Goal: Transaction & Acquisition: Book appointment/travel/reservation

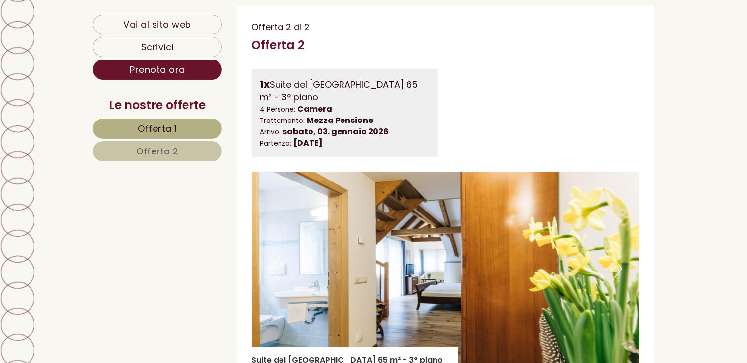
scroll to position [1526, 0]
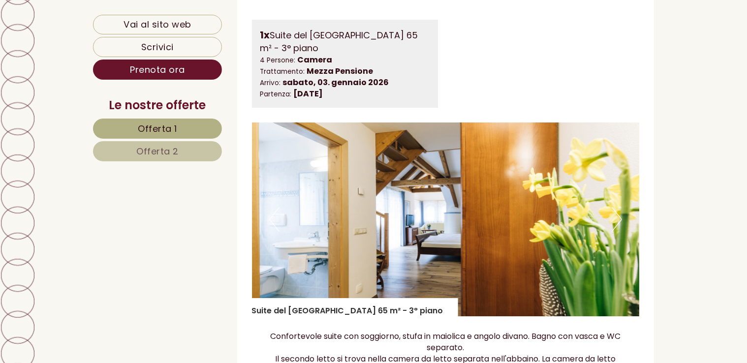
click at [614, 212] on button "Next" at bounding box center [617, 219] width 10 height 25
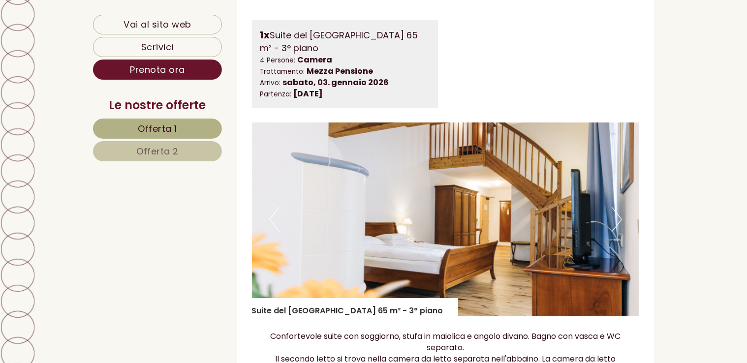
click at [617, 219] on button "Next" at bounding box center [617, 219] width 10 height 25
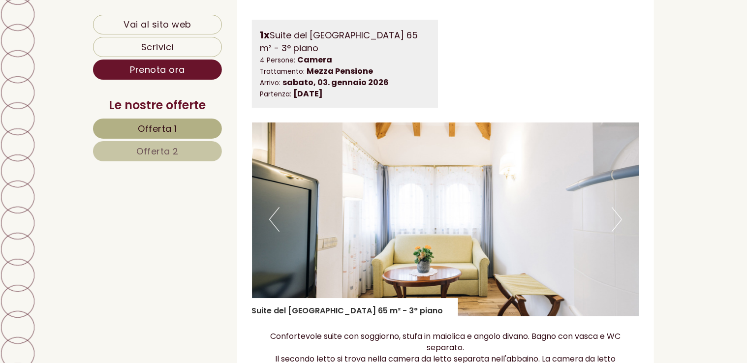
click at [616, 218] on button "Next" at bounding box center [617, 219] width 10 height 25
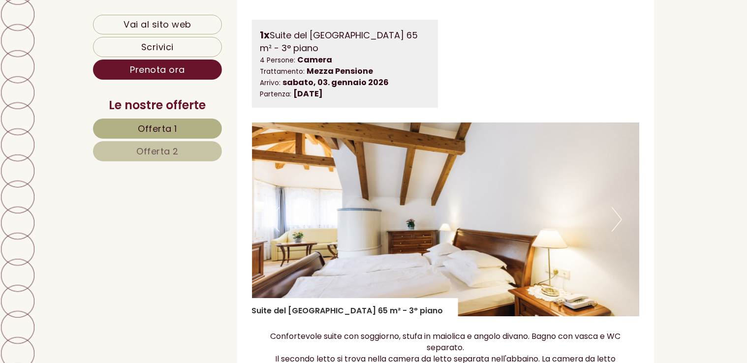
click at [616, 216] on button "Next" at bounding box center [617, 219] width 10 height 25
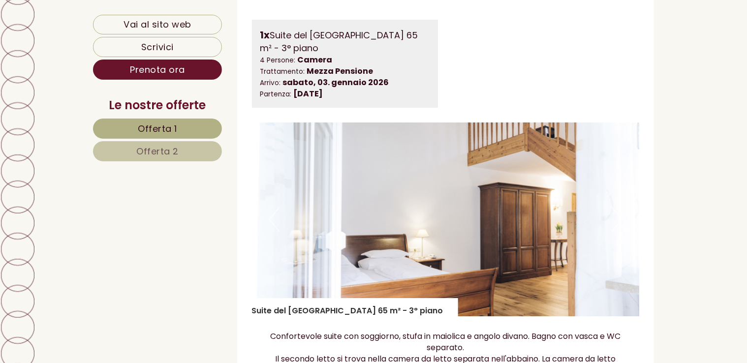
click at [616, 218] on button "Next" at bounding box center [617, 219] width 10 height 25
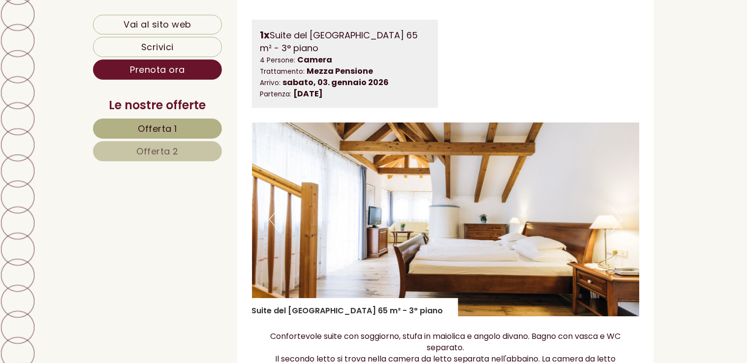
click at [616, 218] on button "Next" at bounding box center [617, 219] width 10 height 25
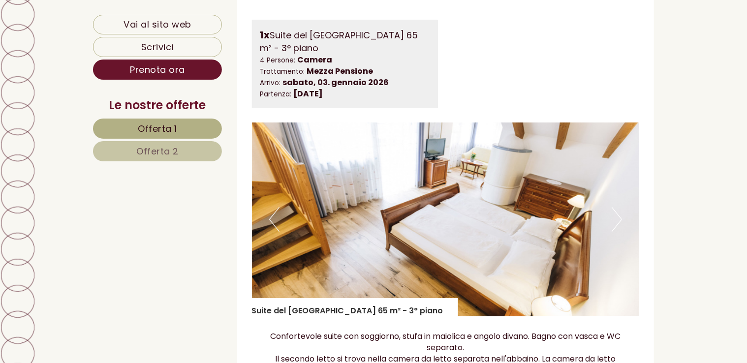
click at [616, 218] on button "Next" at bounding box center [617, 219] width 10 height 25
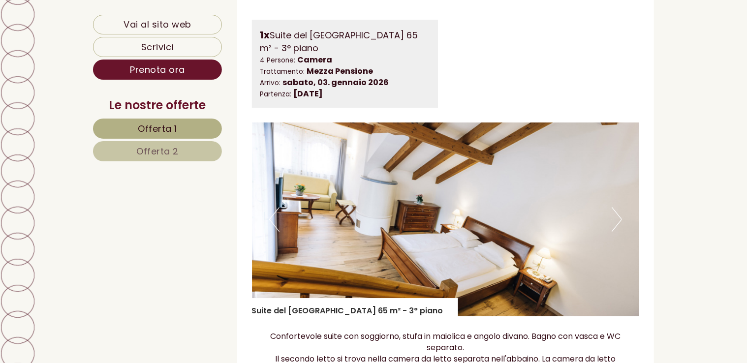
click at [616, 217] on button "Next" at bounding box center [617, 219] width 10 height 25
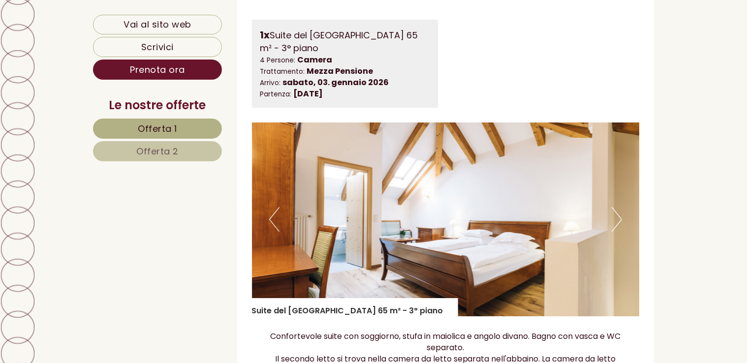
click at [617, 217] on button "Next" at bounding box center [617, 219] width 10 height 25
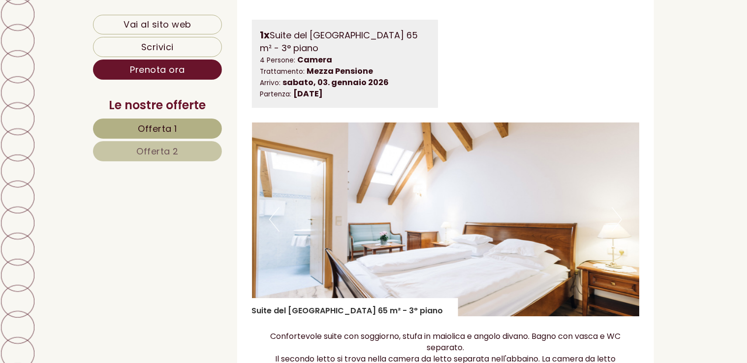
click at [617, 217] on button "Next" at bounding box center [617, 219] width 10 height 25
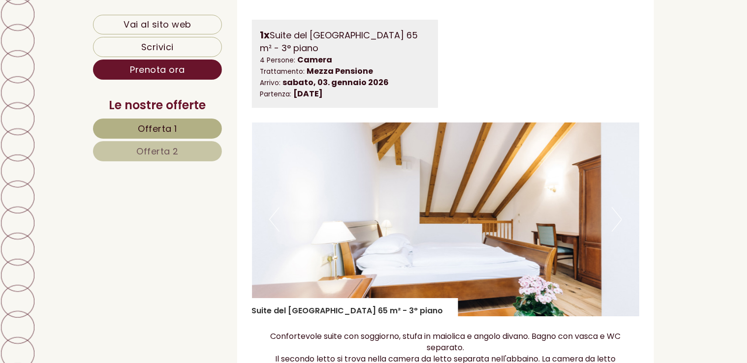
click at [617, 217] on button "Next" at bounding box center [617, 219] width 10 height 25
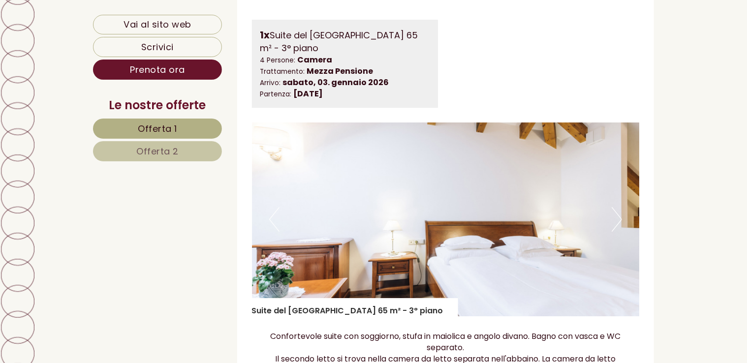
click at [617, 217] on button "Next" at bounding box center [617, 219] width 10 height 25
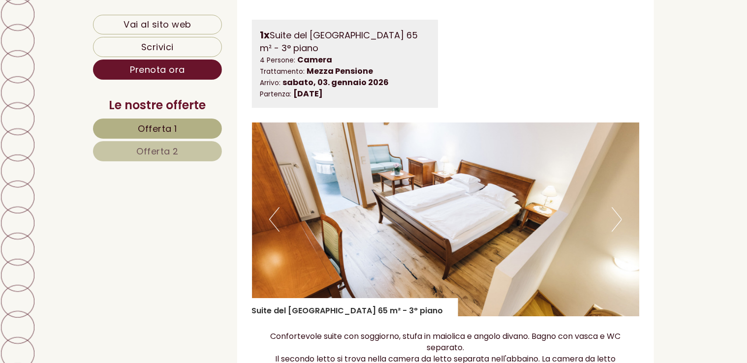
click at [617, 217] on button "Next" at bounding box center [617, 219] width 10 height 25
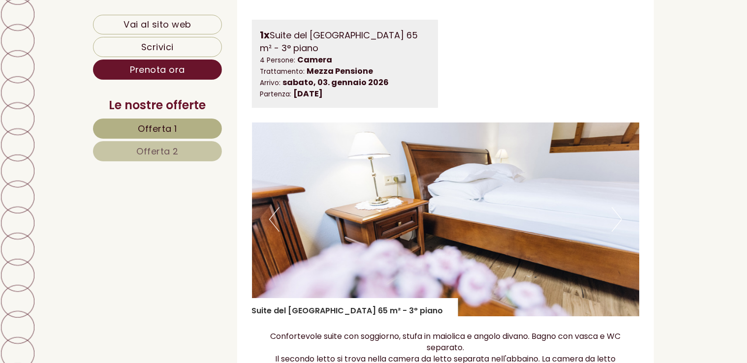
click at [617, 217] on button "Next" at bounding box center [617, 219] width 10 height 25
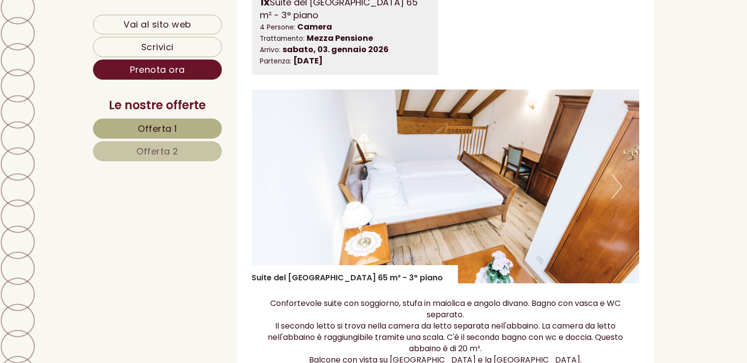
scroll to position [1575, 0]
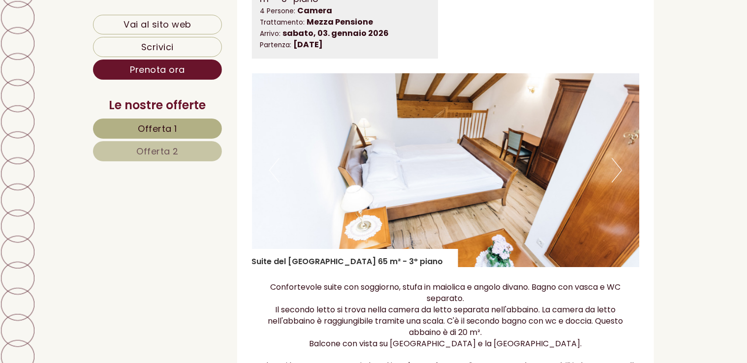
click at [619, 167] on button "Next" at bounding box center [617, 170] width 10 height 25
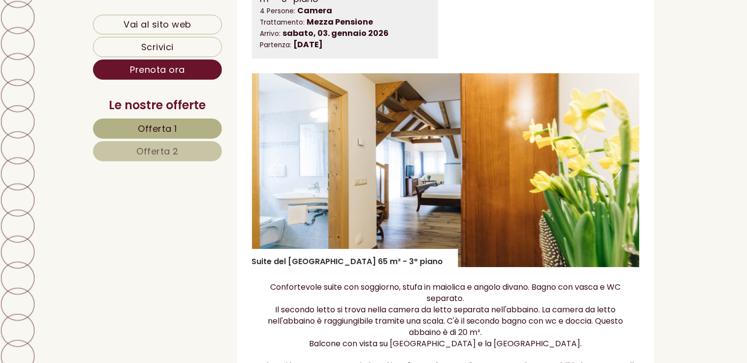
click at [618, 168] on button "Next" at bounding box center [617, 170] width 10 height 25
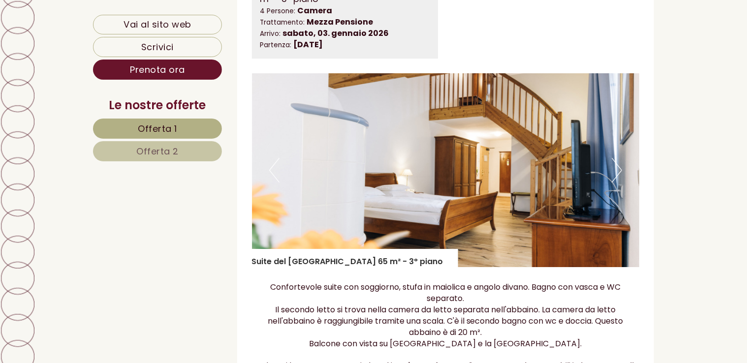
click at [621, 167] on button "Next" at bounding box center [617, 170] width 10 height 25
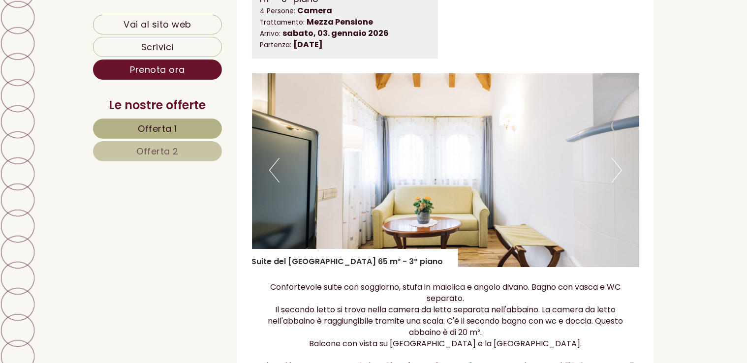
click at [618, 170] on button "Next" at bounding box center [617, 170] width 10 height 25
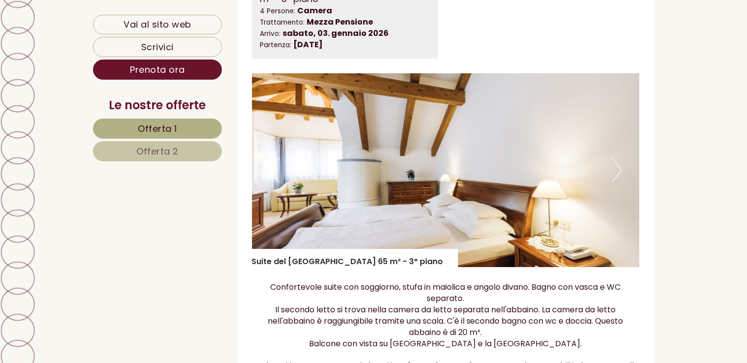
click at [619, 170] on button "Next" at bounding box center [617, 170] width 10 height 25
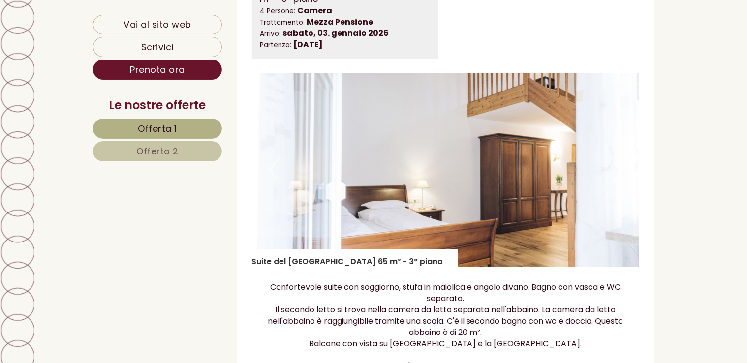
click at [620, 169] on button "Next" at bounding box center [617, 170] width 10 height 25
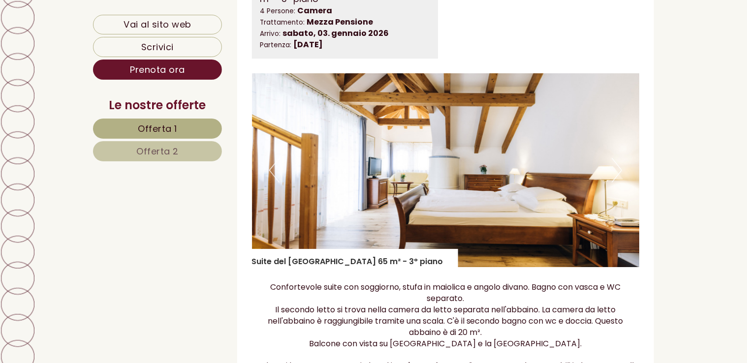
click at [620, 169] on button "Next" at bounding box center [617, 170] width 10 height 25
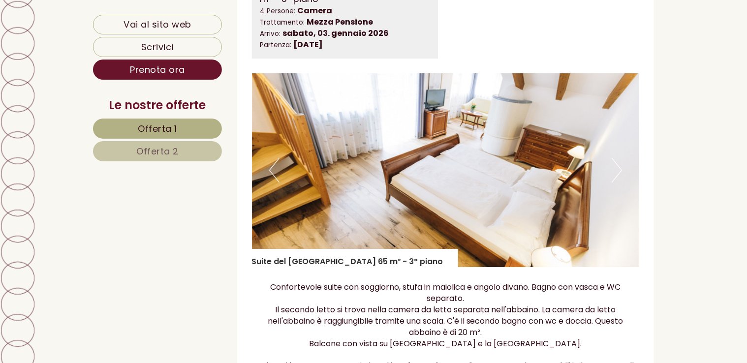
click at [620, 169] on button "Next" at bounding box center [617, 170] width 10 height 25
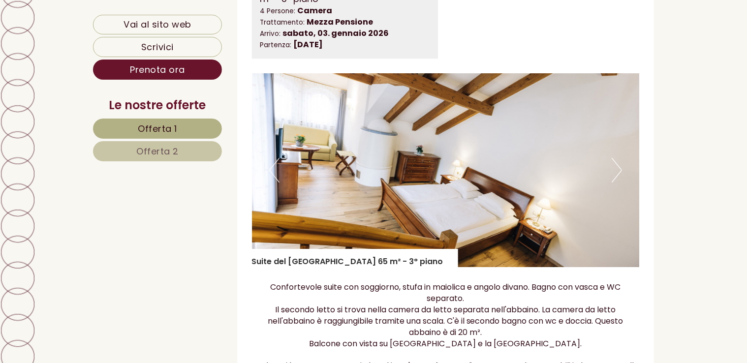
click at [620, 169] on button "Next" at bounding box center [617, 170] width 10 height 25
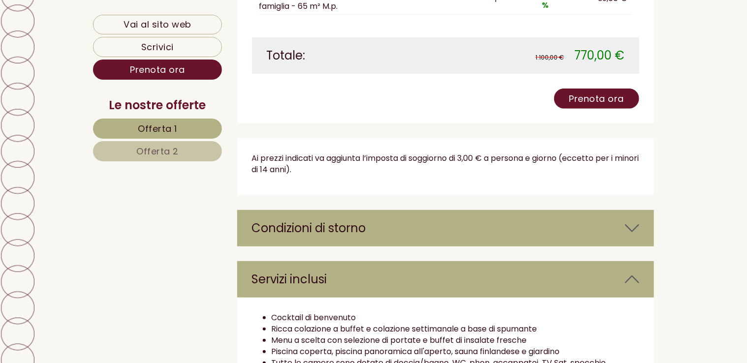
scroll to position [2215, 0]
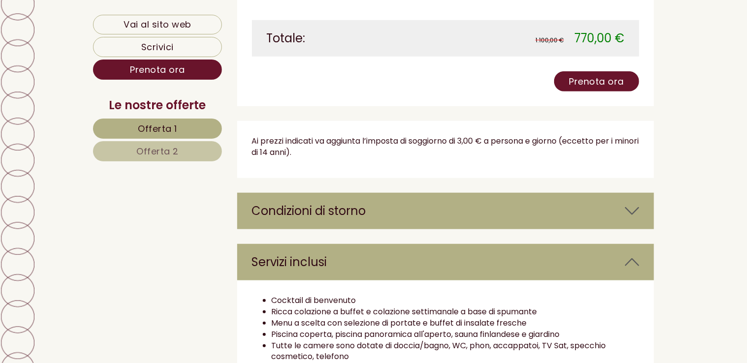
click at [635, 207] on icon at bounding box center [632, 211] width 14 height 17
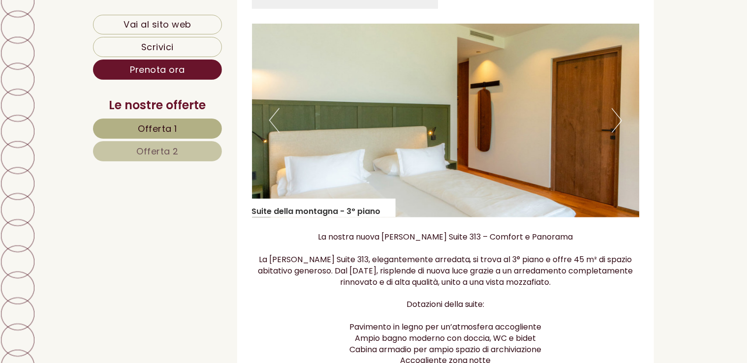
scroll to position [689, 0]
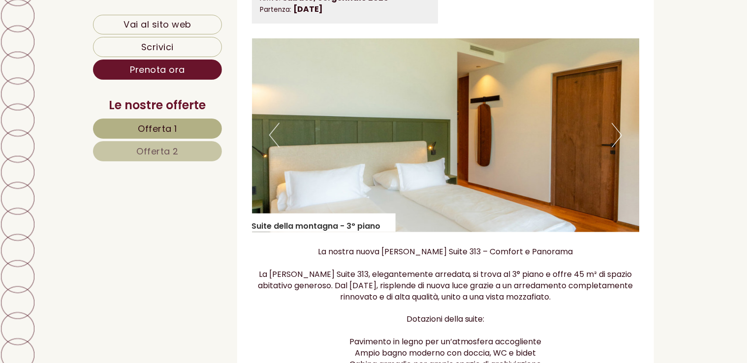
click at [616, 135] on button "Next" at bounding box center [617, 135] width 10 height 25
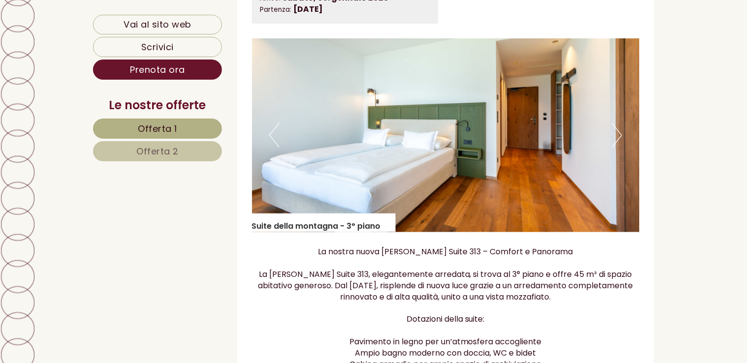
click at [616, 135] on button "Next" at bounding box center [617, 135] width 10 height 25
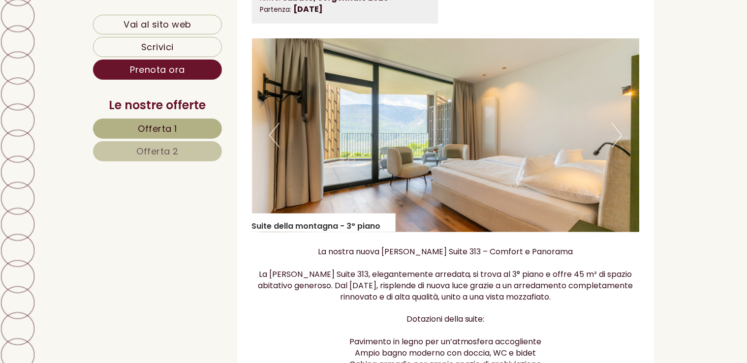
click at [616, 135] on button "Next" at bounding box center [617, 135] width 10 height 25
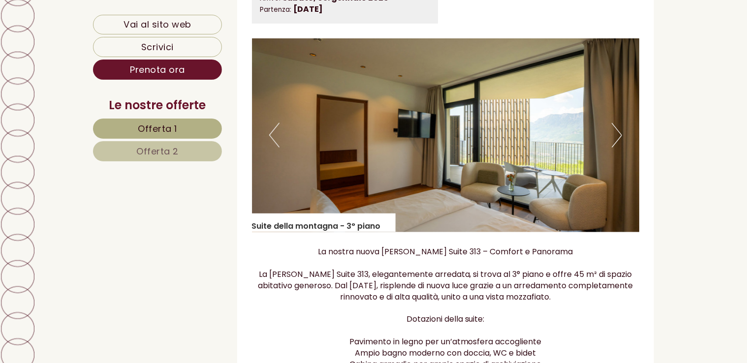
click at [616, 135] on button "Next" at bounding box center [617, 135] width 10 height 25
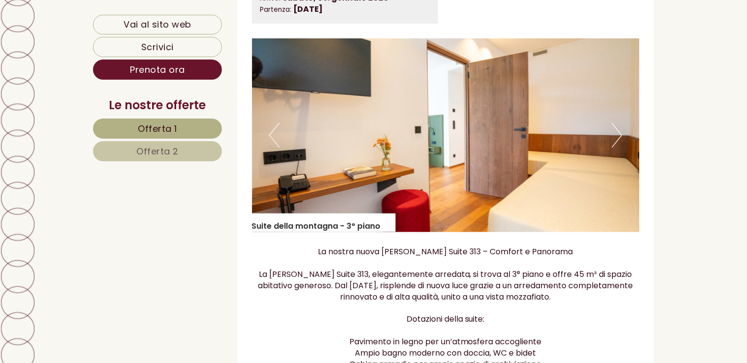
click at [616, 135] on button "Next" at bounding box center [617, 135] width 10 height 25
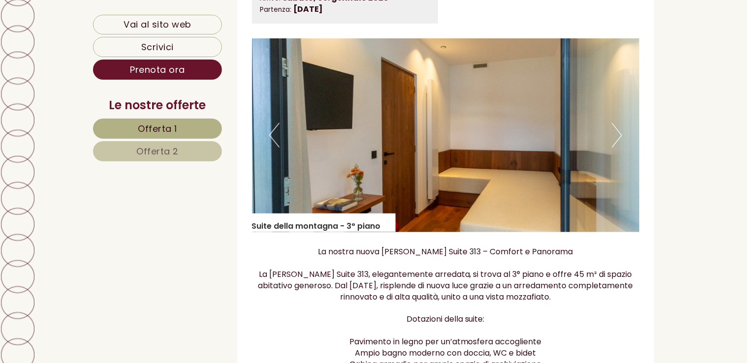
click at [616, 135] on button "Next" at bounding box center [617, 135] width 10 height 25
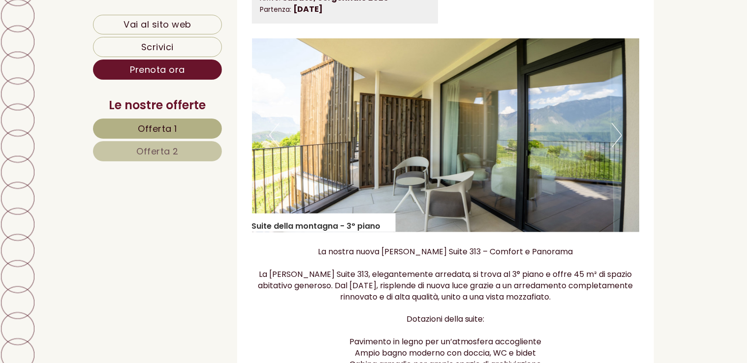
click at [616, 135] on button "Next" at bounding box center [617, 135] width 10 height 25
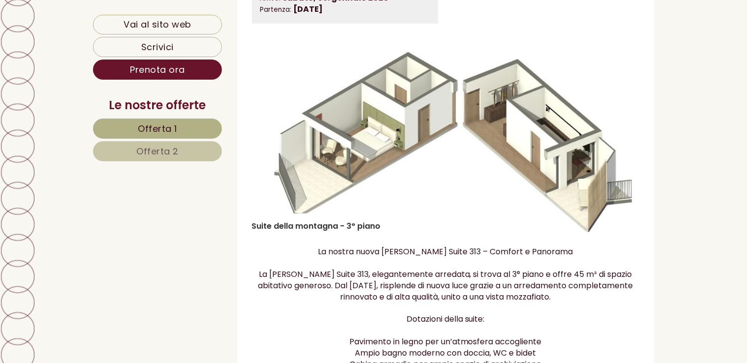
click at [616, 135] on button "Next" at bounding box center [617, 135] width 10 height 25
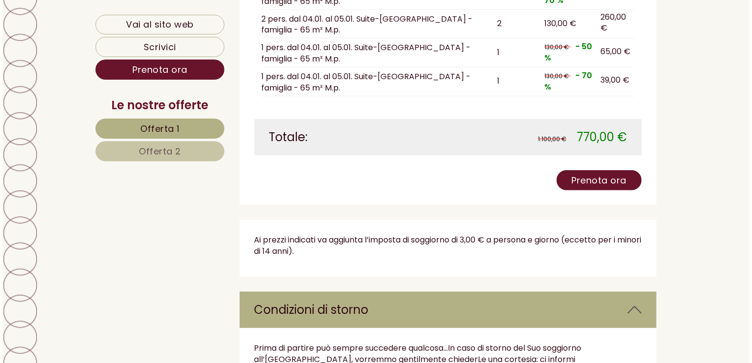
scroll to position [2116, 0]
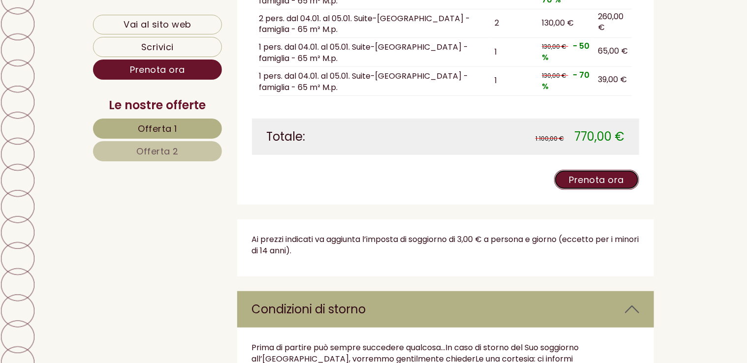
click at [594, 180] on link "Prenota ora" at bounding box center [597, 180] width 86 height 20
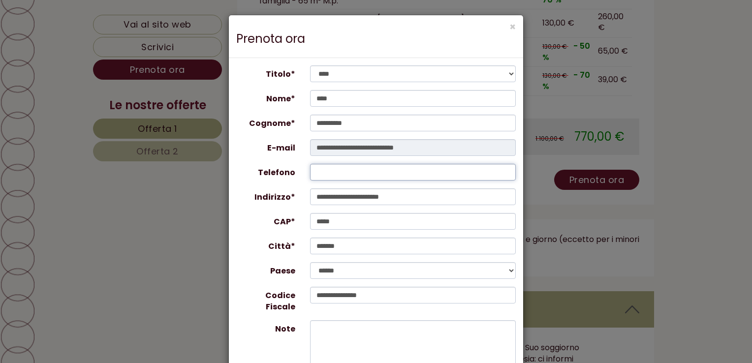
click at [330, 176] on input "Telefono" at bounding box center [413, 172] width 206 height 17
type input "**********"
click at [335, 102] on input "****" at bounding box center [413, 98] width 206 height 17
click at [348, 223] on input "*****" at bounding box center [413, 221] width 206 height 17
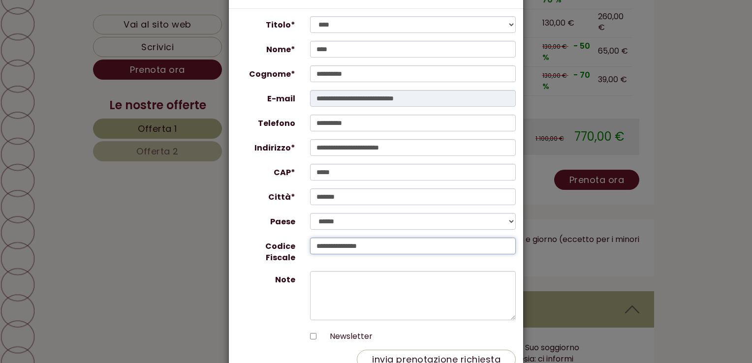
click at [312, 246] on input "**********" at bounding box center [413, 246] width 206 height 17
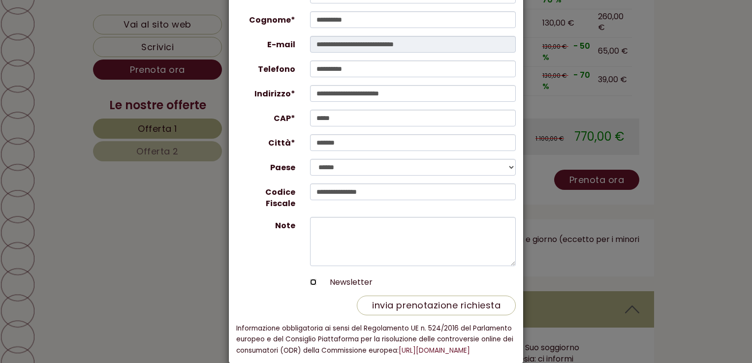
scroll to position [121, 0]
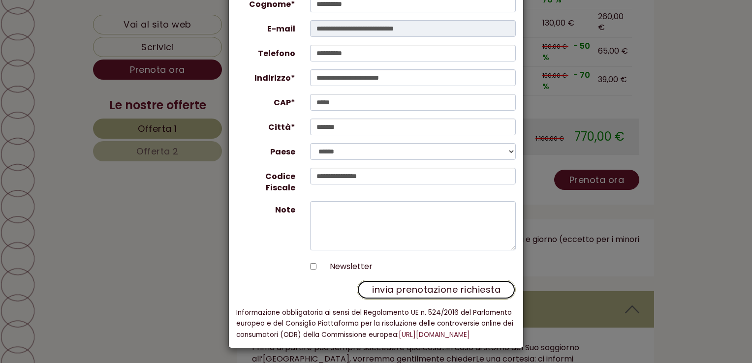
click at [420, 280] on button "invia prenotazione richiesta" at bounding box center [436, 290] width 159 height 20
click at [415, 280] on button "invia prenotazione richiesta" at bounding box center [436, 290] width 159 height 20
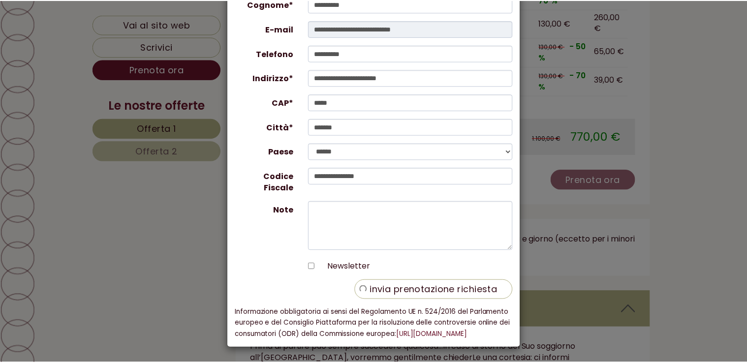
scroll to position [0, 0]
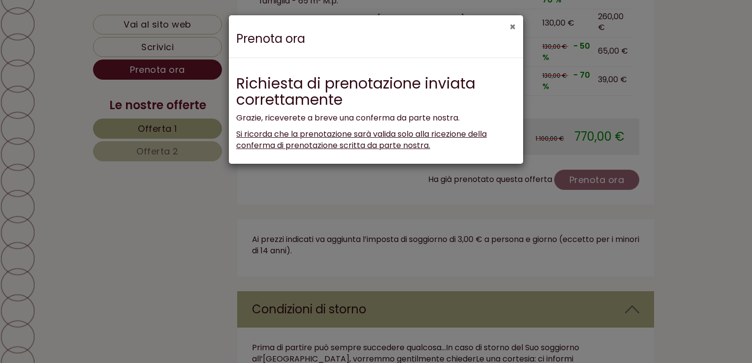
click at [510, 27] on button "×" at bounding box center [512, 27] width 6 height 10
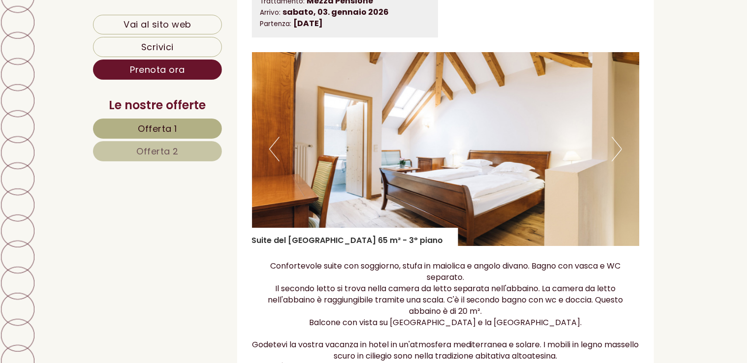
scroll to position [1575, 0]
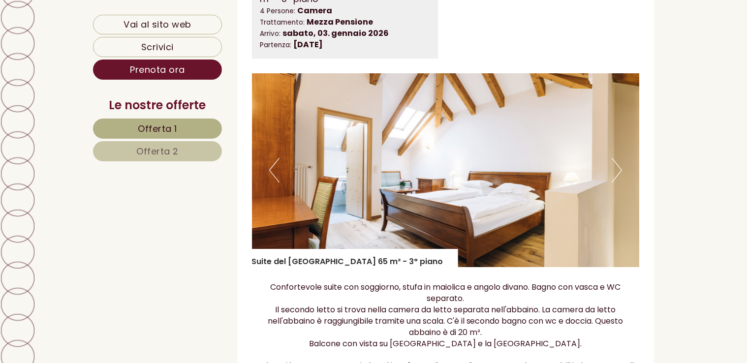
click at [618, 172] on button "Next" at bounding box center [617, 170] width 10 height 25
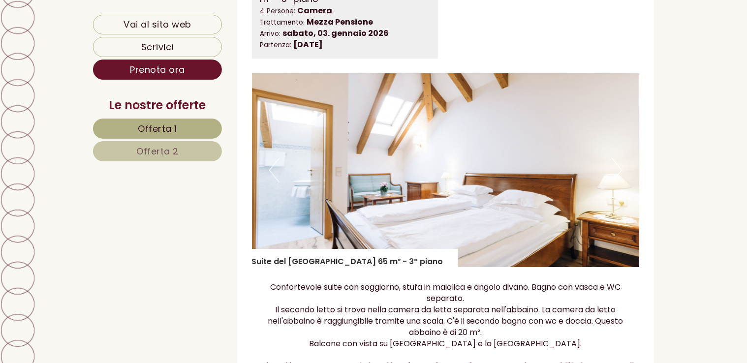
click at [618, 172] on button "Next" at bounding box center [617, 170] width 10 height 25
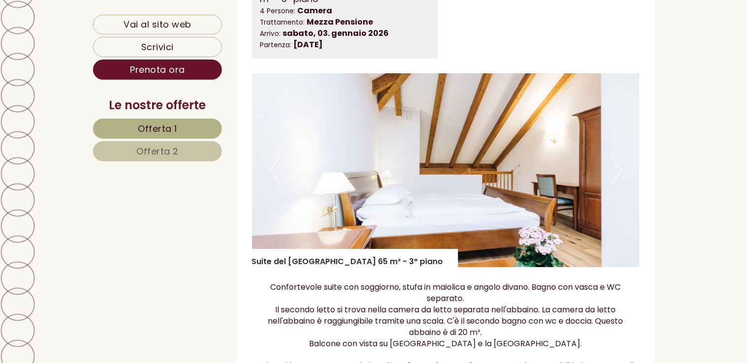
click at [618, 171] on button "Next" at bounding box center [617, 170] width 10 height 25
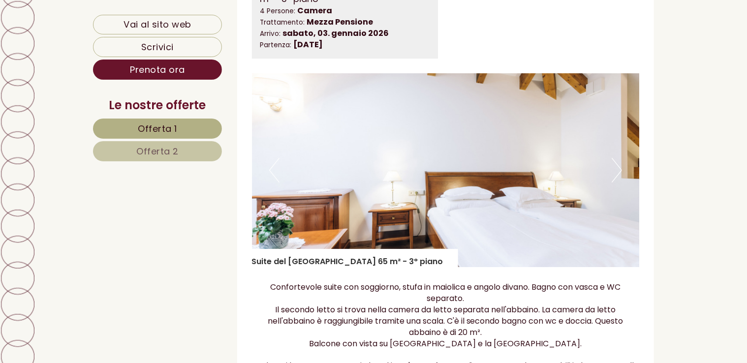
click at [618, 171] on button "Next" at bounding box center [617, 170] width 10 height 25
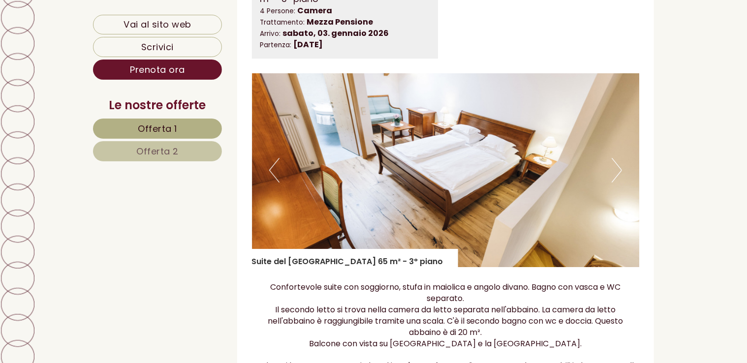
click at [618, 171] on button "Next" at bounding box center [617, 170] width 10 height 25
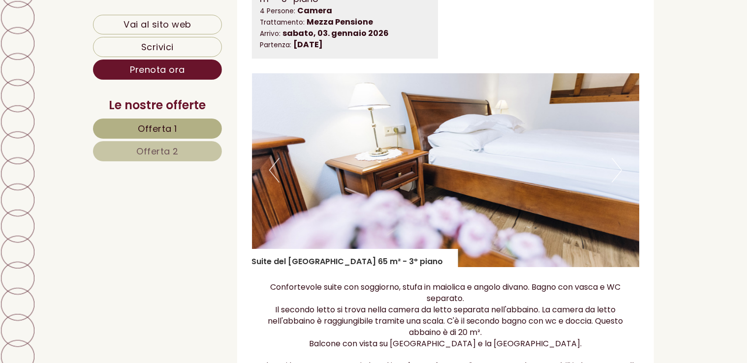
click at [617, 171] on button "Next" at bounding box center [617, 170] width 10 height 25
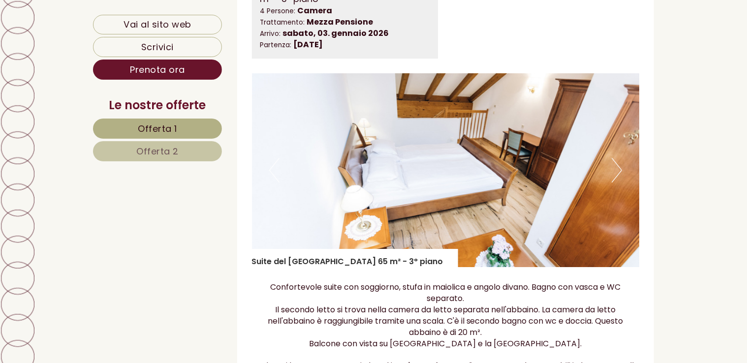
click at [617, 171] on button "Next" at bounding box center [617, 170] width 10 height 25
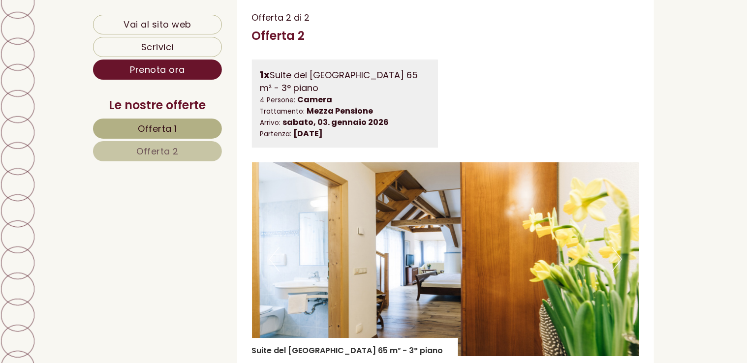
scroll to position [1477, 0]
